Goal: Task Accomplishment & Management: Complete application form

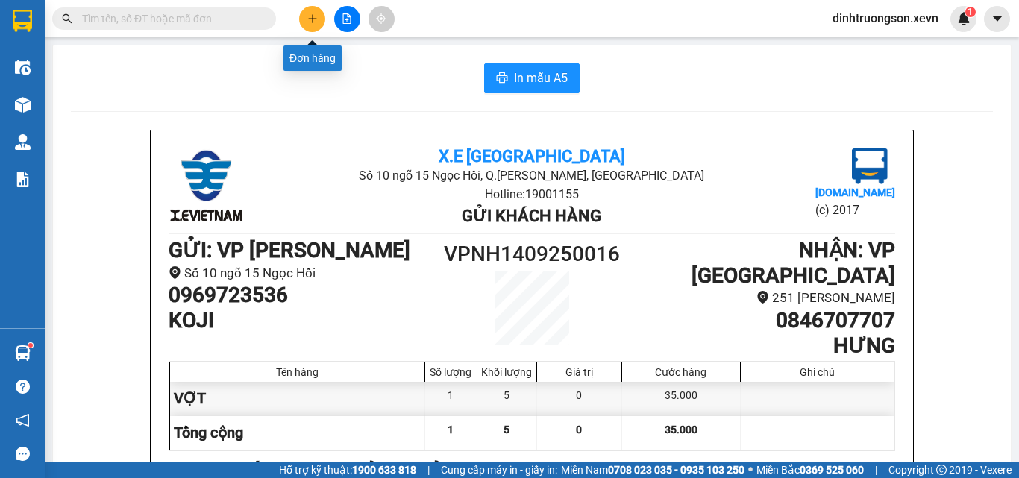
click at [307, 19] on icon "plus" at bounding box center [312, 18] width 10 height 10
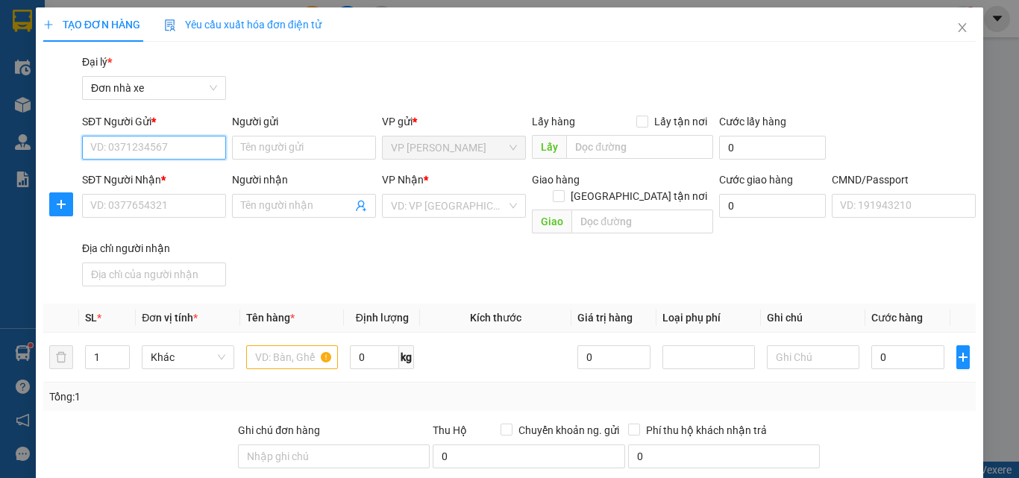
click at [133, 152] on input "SĐT Người Gửi *" at bounding box center [154, 148] width 144 height 24
type input "0974074259"
click at [146, 173] on div "0974074259 - [PERSON_NAME]" at bounding box center [163, 177] width 147 height 16
type input "NGỌC"
type input "0978747343"
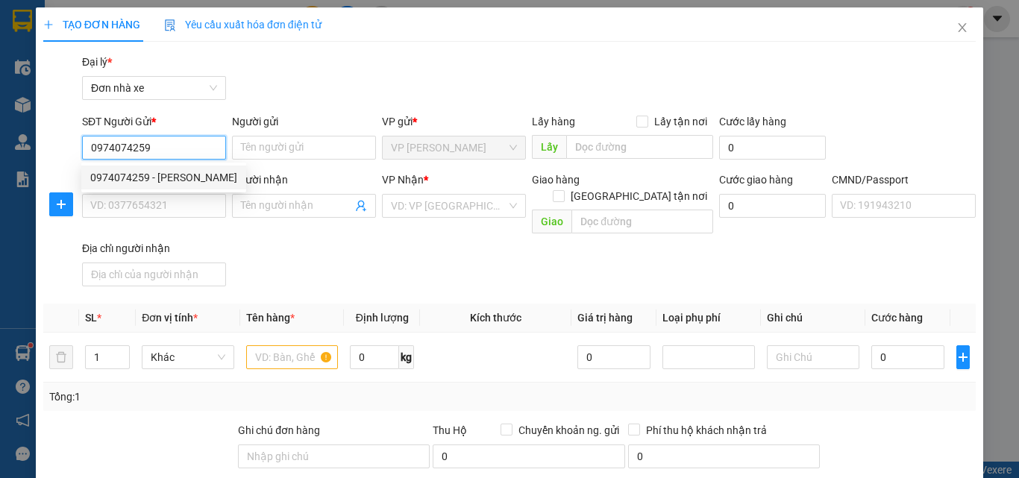
type input "ĐẠT"
type input "034201000424 [PERSON_NAME]"
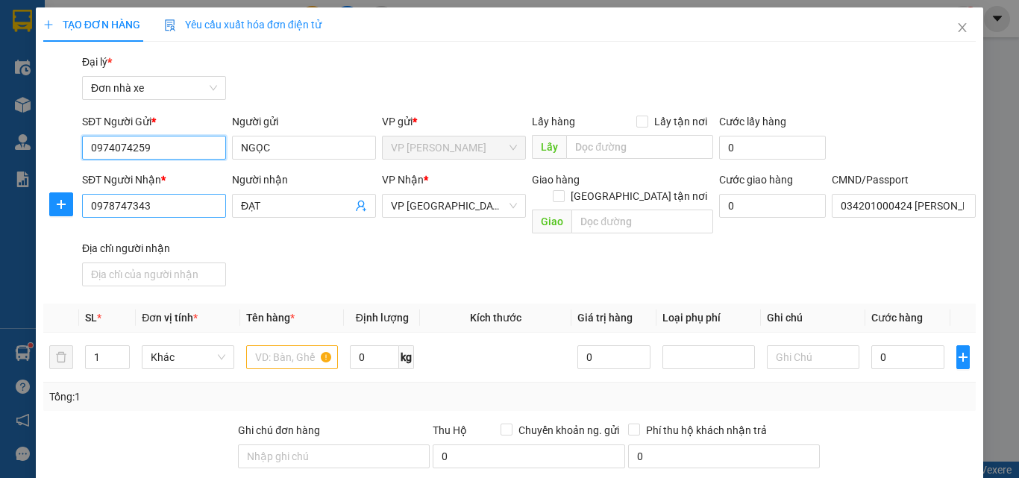
type input "0974074259"
click at [190, 205] on input "0978747343" at bounding box center [154, 206] width 144 height 24
type input "0978747343"
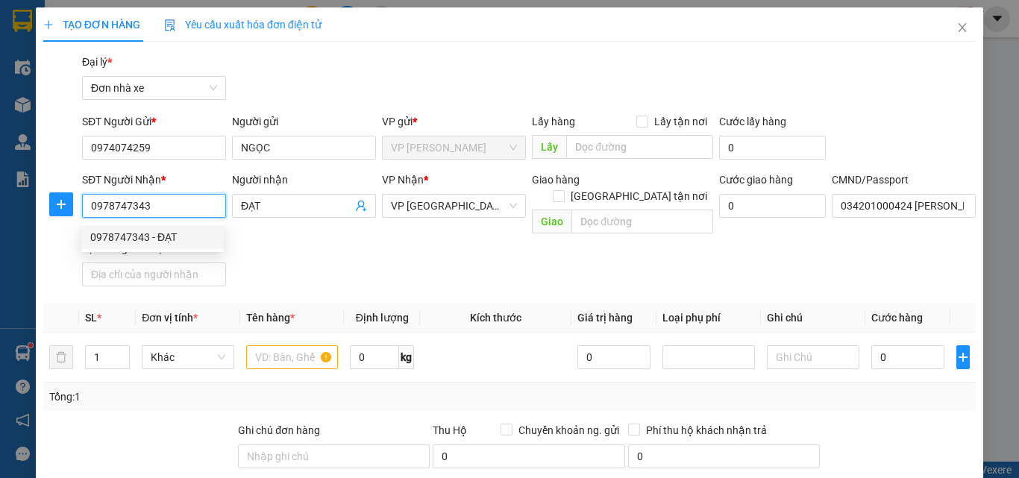
click at [167, 233] on div "0978747343 - ĐẠT" at bounding box center [152, 237] width 125 height 16
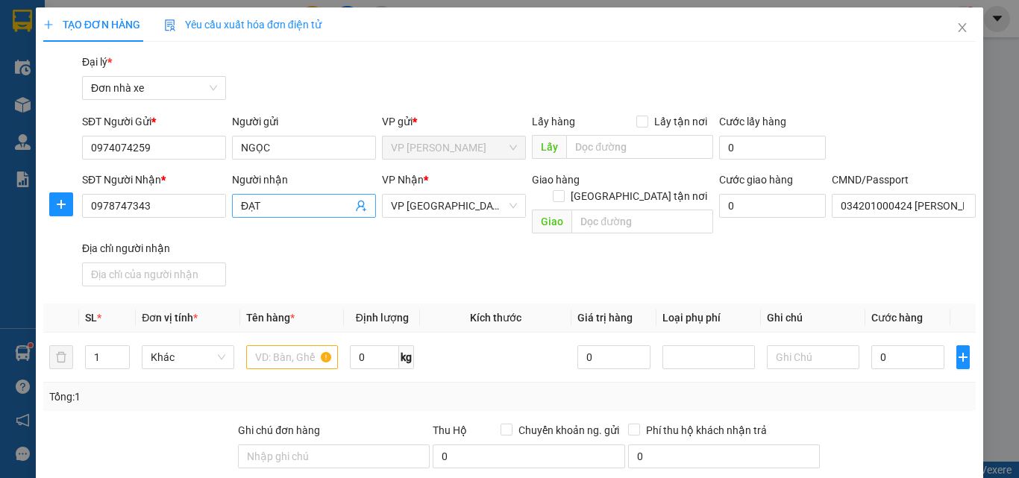
click at [287, 213] on input "ĐẠT" at bounding box center [296, 206] width 111 height 16
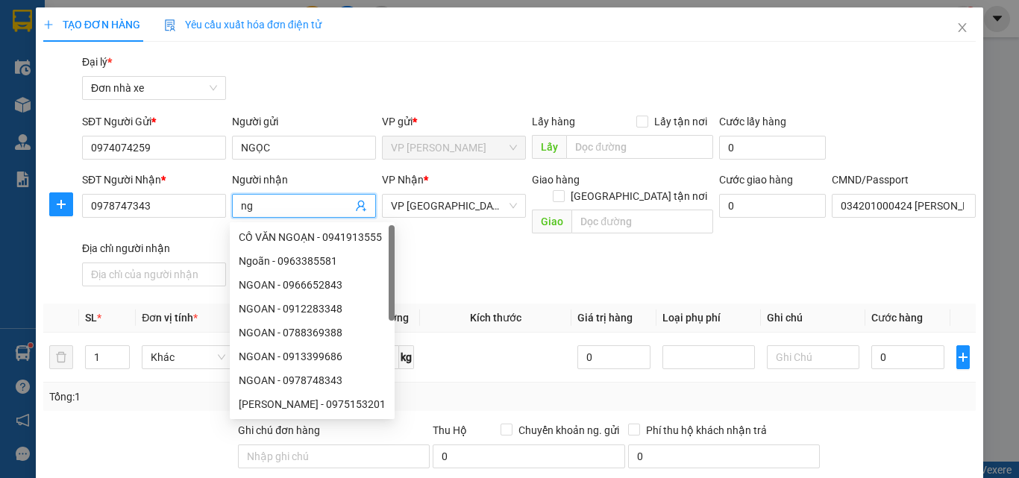
type input "n"
type input "NGOAN"
click at [540, 256] on div "SĐT Người Nhận * 0978747343 Người nhận NGOAN VP Nhận * VP Nam Định Giao hàng [G…" at bounding box center [528, 232] width 899 height 121
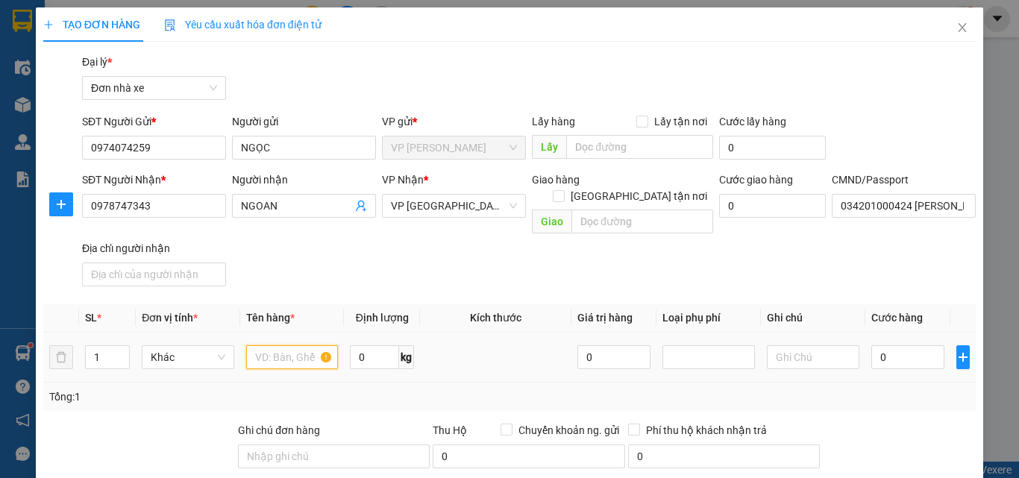
click at [281, 347] on input "text" at bounding box center [292, 357] width 92 height 24
type input "GIẤY TỜ"
click at [883, 345] on input "0" at bounding box center [907, 357] width 73 height 24
type input "2"
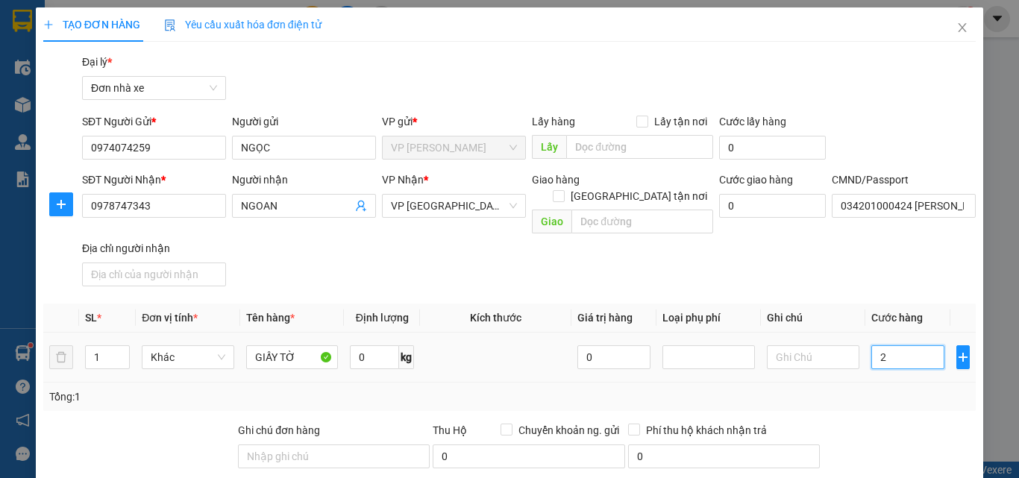
type input "20"
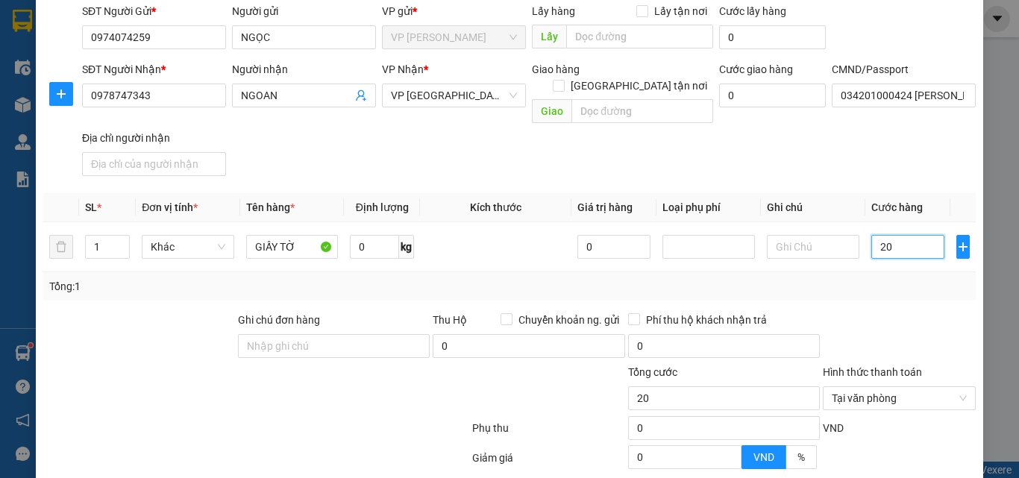
scroll to position [235, 0]
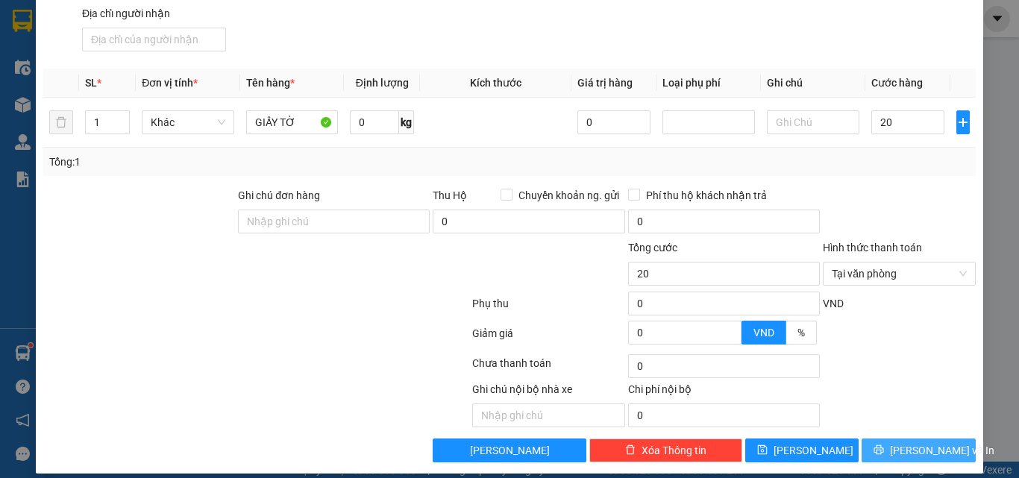
type input "20.000"
click at [896, 442] on span "[PERSON_NAME] và In" at bounding box center [942, 450] width 104 height 16
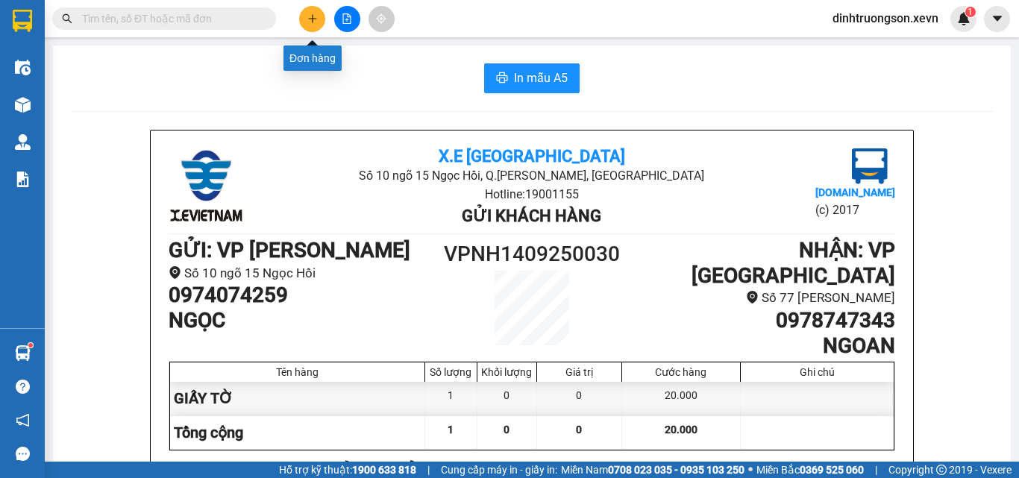
click at [313, 15] on icon "plus" at bounding box center [312, 18] width 10 height 10
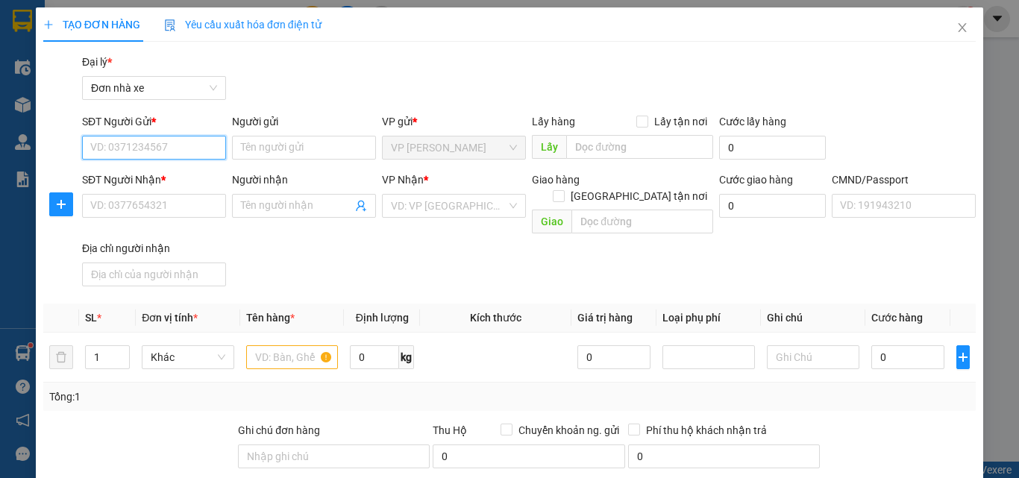
click at [116, 144] on input "SĐT Người Gửi *" at bounding box center [154, 148] width 144 height 24
type input "0942817979"
click at [135, 174] on div "0942817979 - [GEOGRAPHIC_DATA]" at bounding box center [174, 177] width 168 height 16
type input "[PERSON_NAME]"
type input "0903481997"
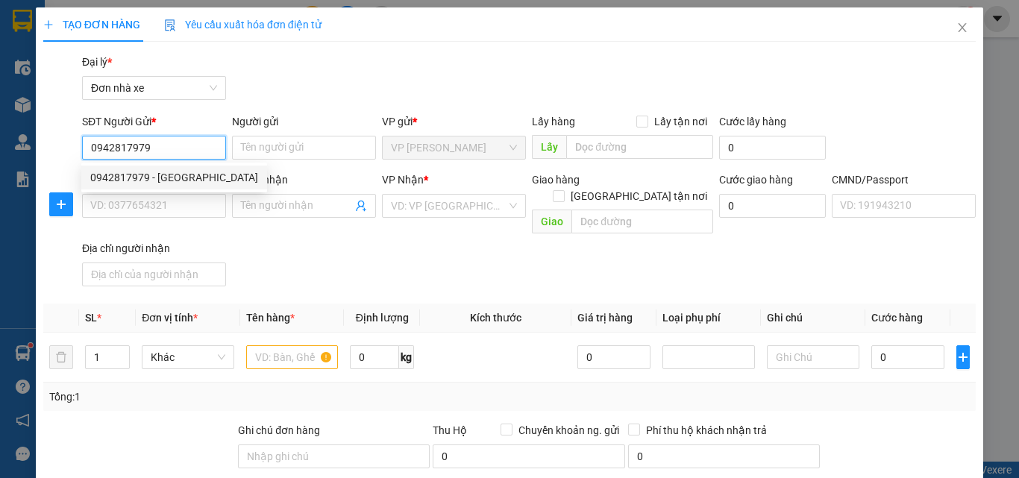
type input "HƯNG"
type input "037070002965 [PERSON_NAME]"
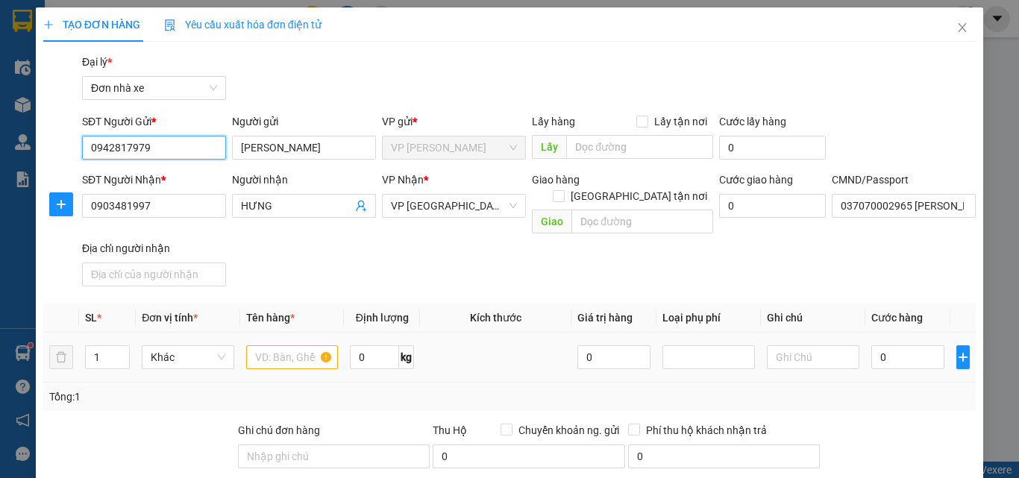
type input "0942817979"
click at [267, 345] on input "text" at bounding box center [292, 357] width 92 height 24
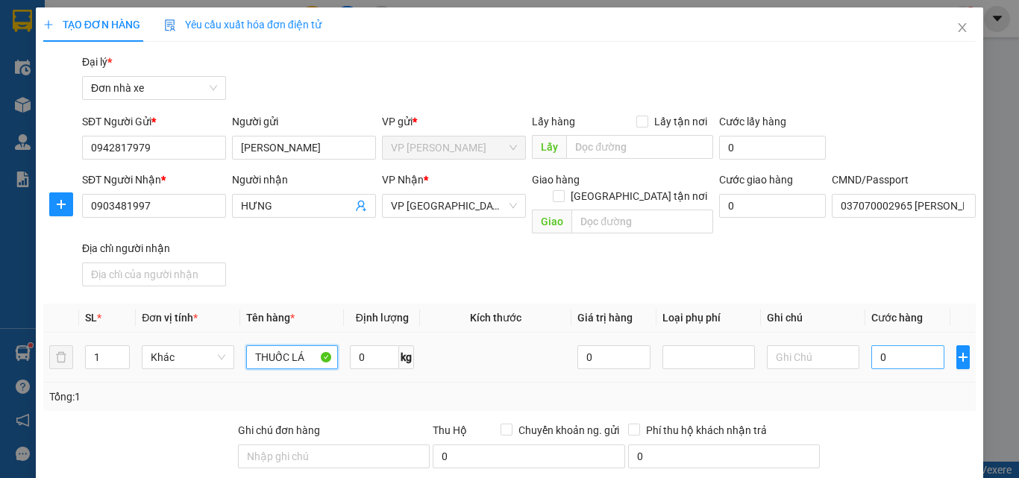
type input "THUỐC LÁ"
click at [895, 345] on input "0" at bounding box center [907, 357] width 73 height 24
type input "3"
type input "30"
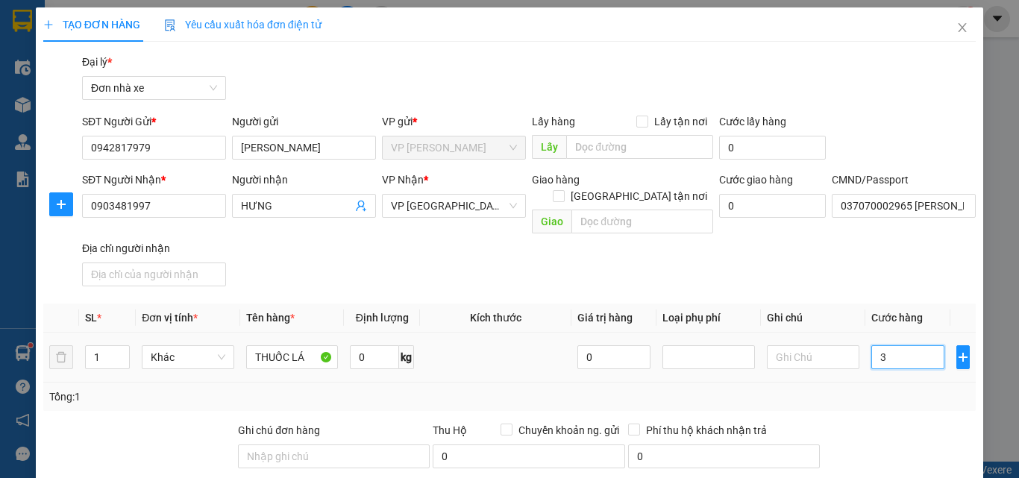
type input "30"
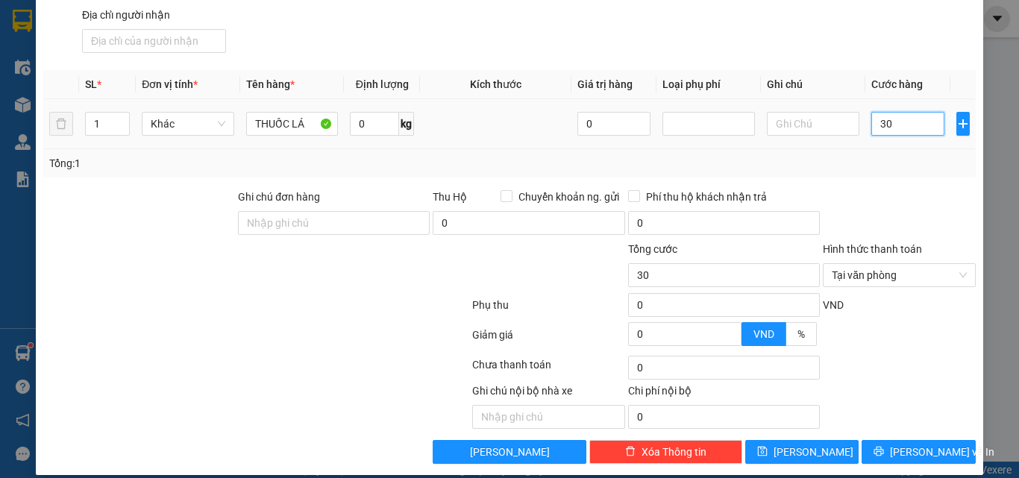
scroll to position [235, 0]
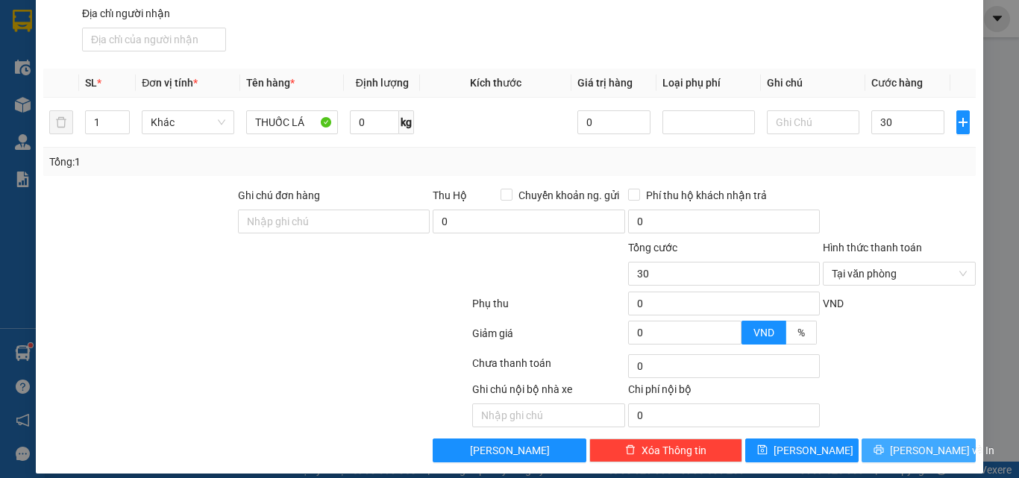
type input "30.000"
click at [884, 444] on icon "printer" at bounding box center [878, 449] width 10 height 10
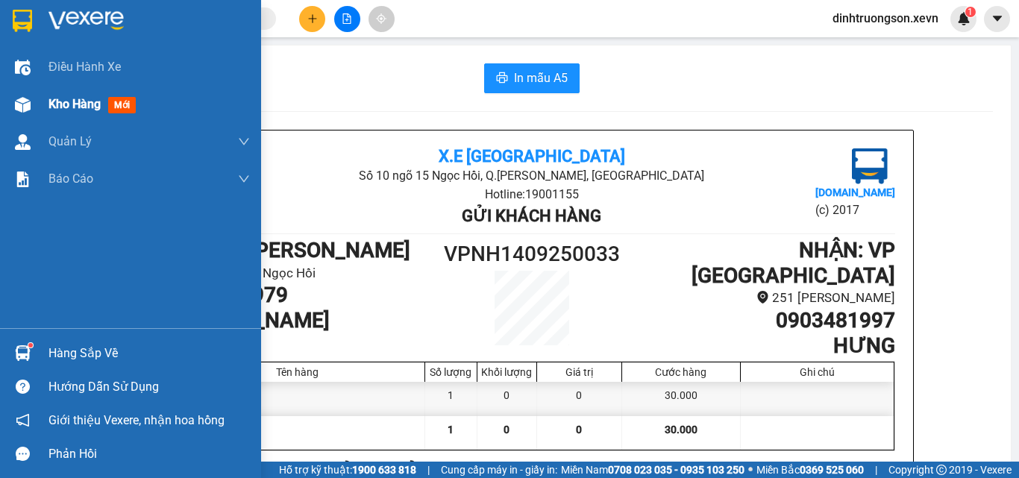
click at [60, 104] on span "Kho hàng" at bounding box center [74, 104] width 52 height 14
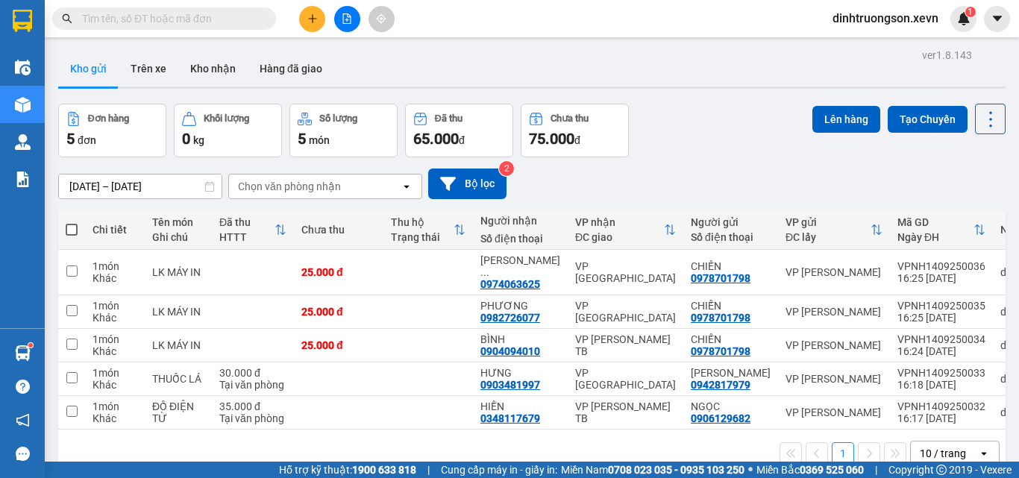
click at [244, 19] on input "text" at bounding box center [170, 18] width 176 height 16
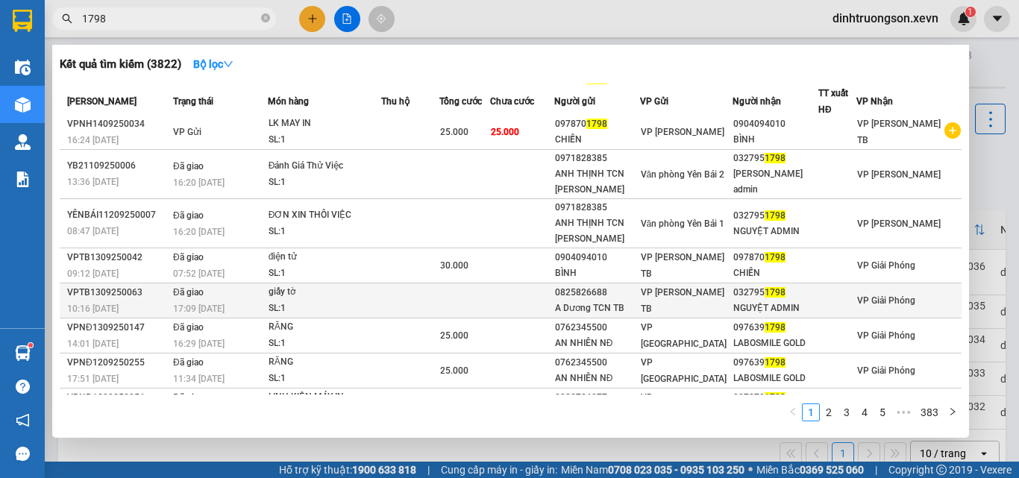
scroll to position [102, 0]
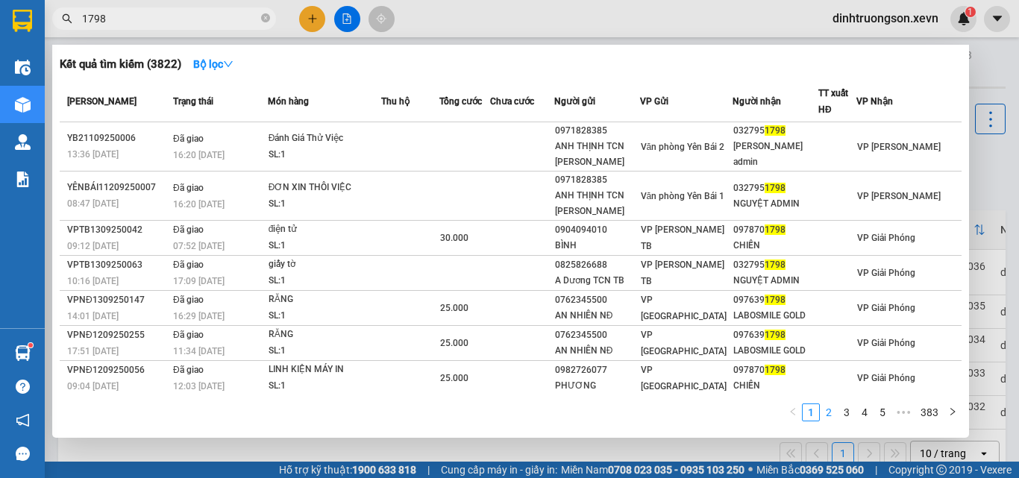
type input "1798"
click at [827, 411] on link "2" at bounding box center [828, 412] width 16 height 16
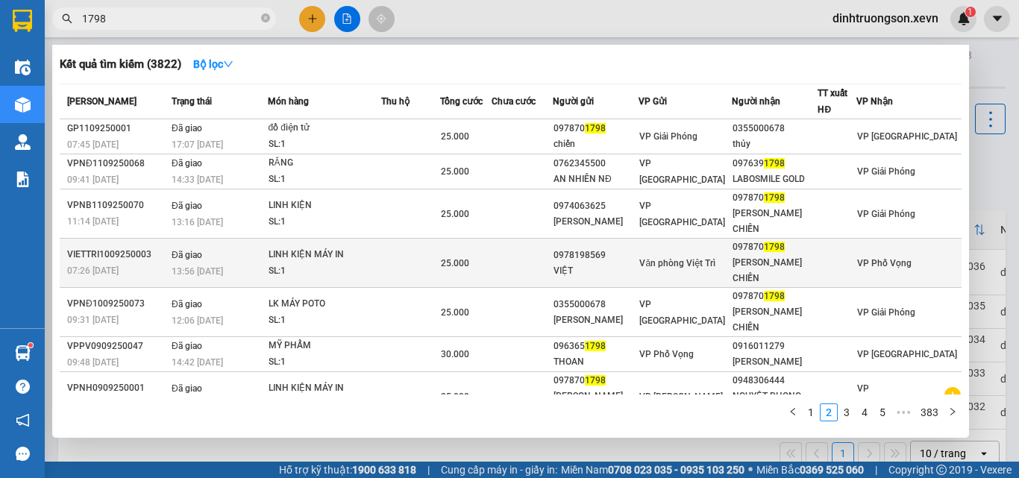
scroll to position [118, 0]
